Goal: Task Accomplishment & Management: Complete application form

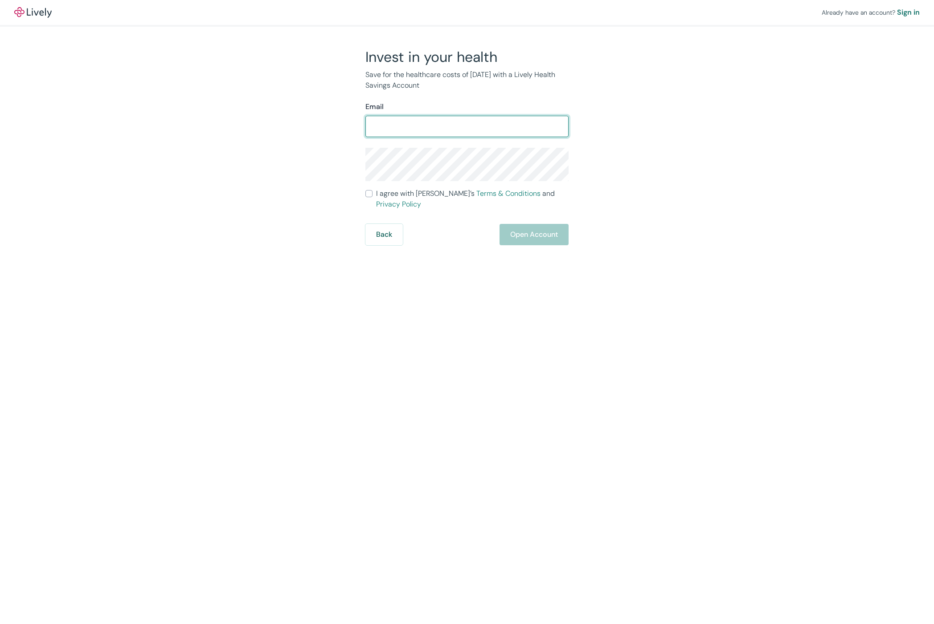
click at [427, 124] on input "Email" at bounding box center [466, 127] width 203 height 18
type input "[PERSON_NAME][EMAIL_ADDRESS][DOMAIN_NAME]"
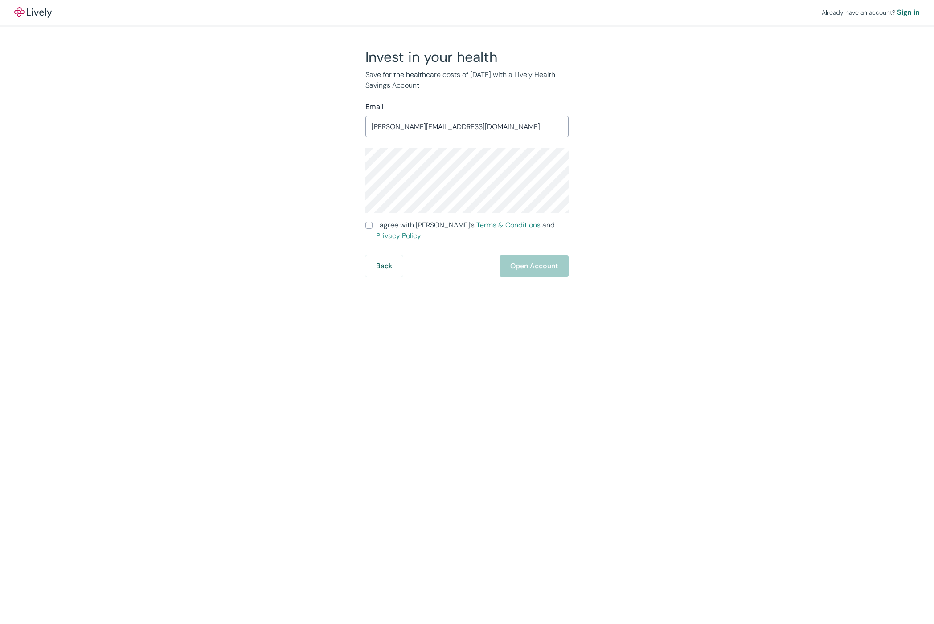
click at [370, 230] on label "I agree with Lively’s Terms & Conditions and Privacy Policy" at bounding box center [466, 230] width 203 height 21
click at [370, 229] on input "I agree with Lively’s Terms & Conditions and Privacy Policy" at bounding box center [368, 225] width 7 height 7
click at [371, 226] on input "I agree with Lively’s Terms & Conditions and Privacy Policy" at bounding box center [368, 225] width 7 height 7
click at [372, 225] on label "I agree with Lively’s Terms & Conditions and Privacy Policy" at bounding box center [466, 230] width 203 height 21
click at [372, 225] on input "I agree with Lively’s Terms & Conditions and Privacy Policy" at bounding box center [368, 225] width 7 height 7
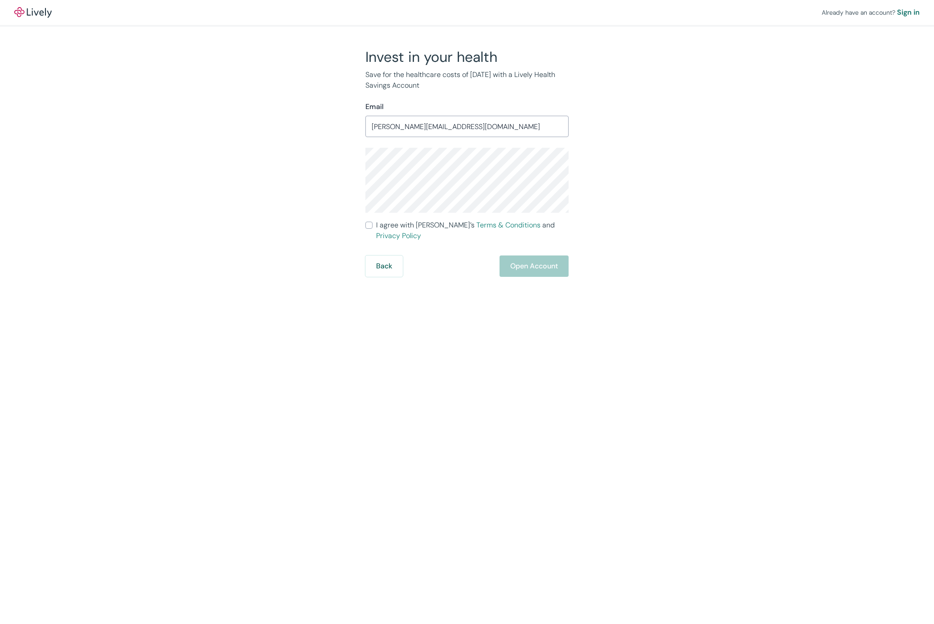
checkbox input "true"
click at [533, 257] on button "Open Account" at bounding box center [533, 266] width 69 height 21
